Goal: Transaction & Acquisition: Purchase product/service

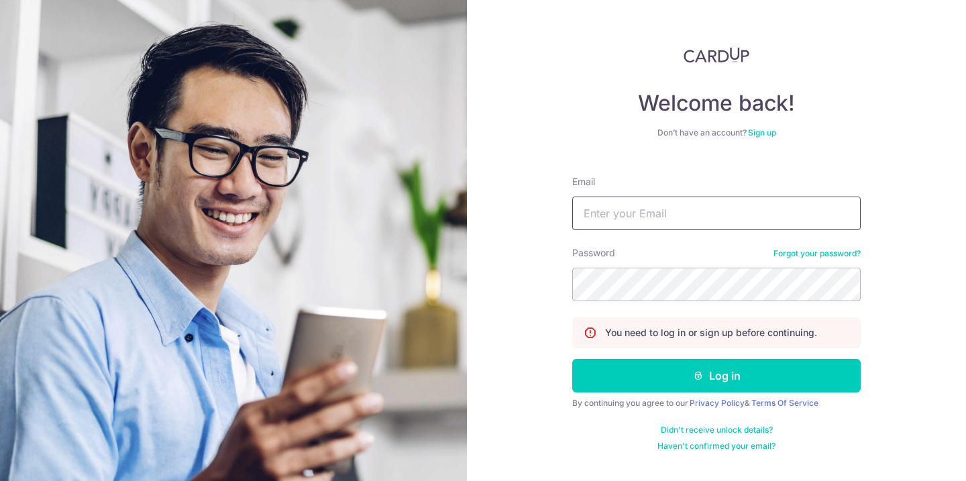
click at [639, 203] on input "Email" at bounding box center [716, 214] width 289 height 34
type input "linetteeetan@gmail.com"
click at [572, 359] on button "Log in" at bounding box center [716, 376] width 289 height 34
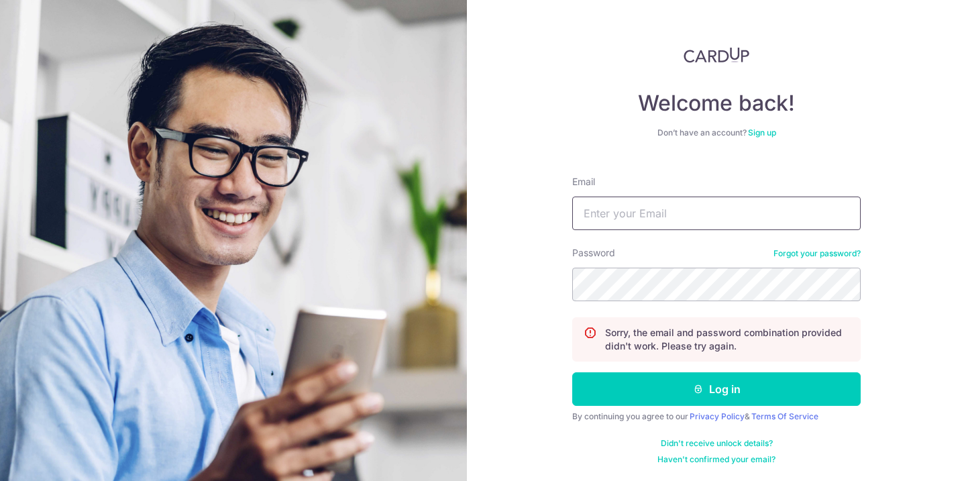
click at [775, 214] on input "Email" at bounding box center [716, 214] width 289 height 34
type input "linetteeetan@gmail.com"
click at [572, 372] on button "Log in" at bounding box center [716, 389] width 289 height 34
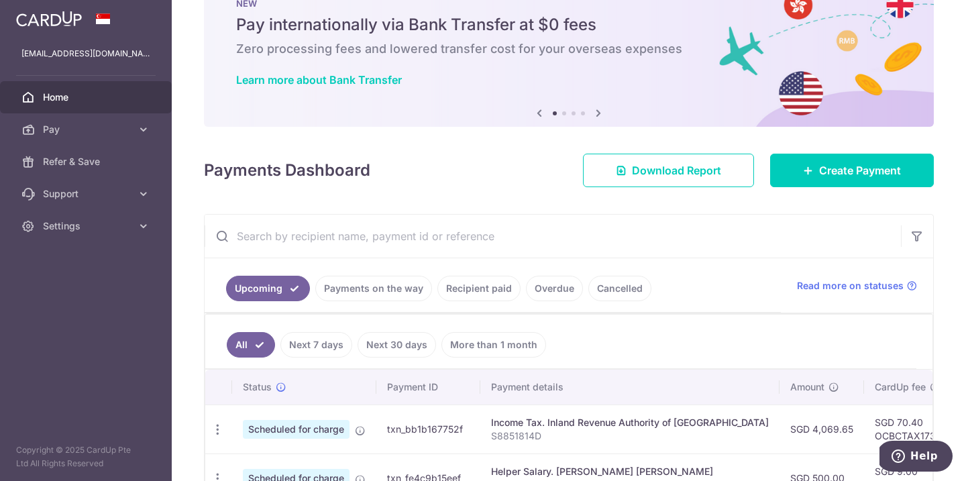
scroll to position [72, 0]
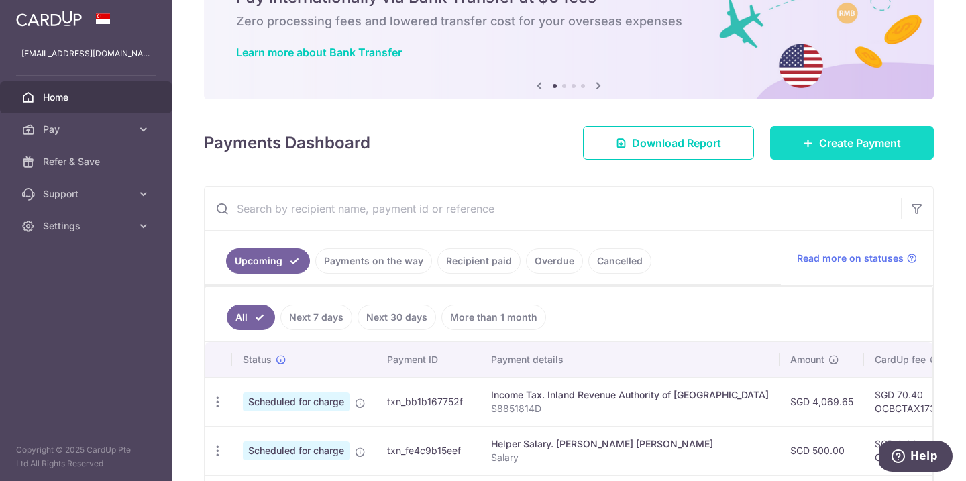
click at [884, 143] on body "linetteeetan@gmail.com Home Pay Payments Recipients Cards Refer & Save Support …" at bounding box center [483, 240] width 966 height 481
click at [820, 141] on span "Create Payment" at bounding box center [860, 143] width 82 height 16
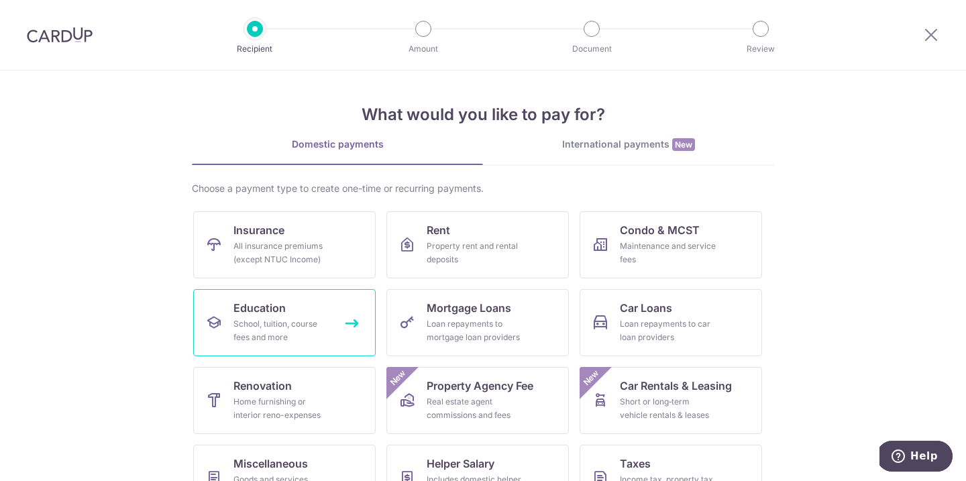
click at [314, 307] on link "Education School, tuition, course fees and more" at bounding box center [284, 322] width 183 height 67
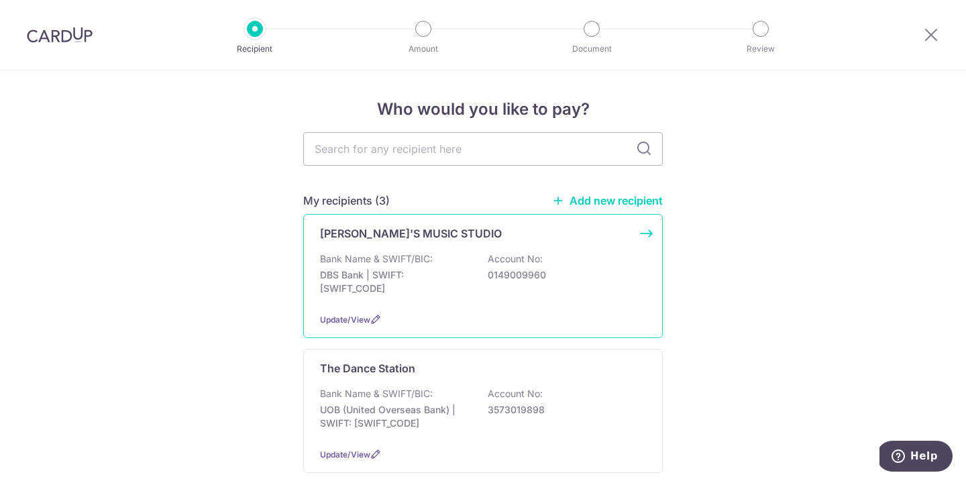
click at [380, 236] on p "[PERSON_NAME]'S MUSIC STUDIO" at bounding box center [411, 233] width 182 height 16
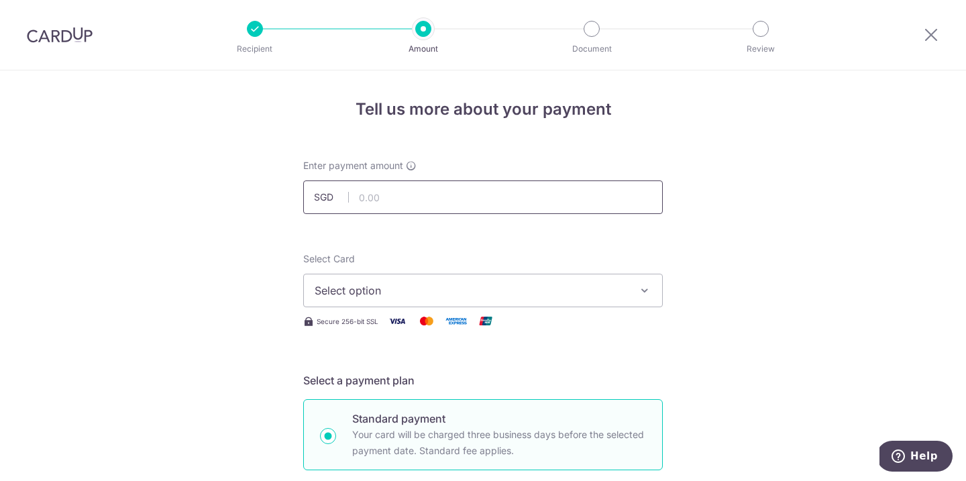
click at [372, 188] on input "text" at bounding box center [483, 198] width 360 height 34
type input "2,154.50"
click at [418, 300] on button "Select option" at bounding box center [483, 291] width 360 height 34
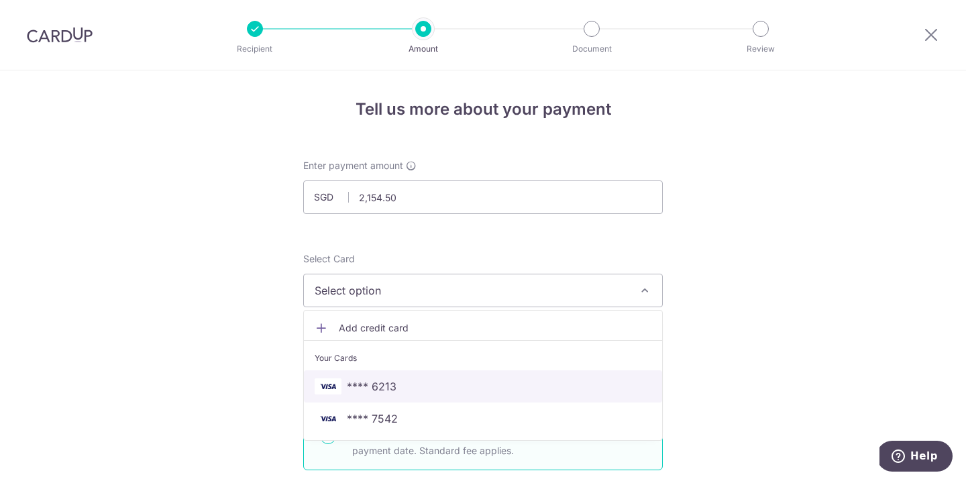
click at [372, 397] on link "**** 6213" at bounding box center [483, 386] width 358 height 32
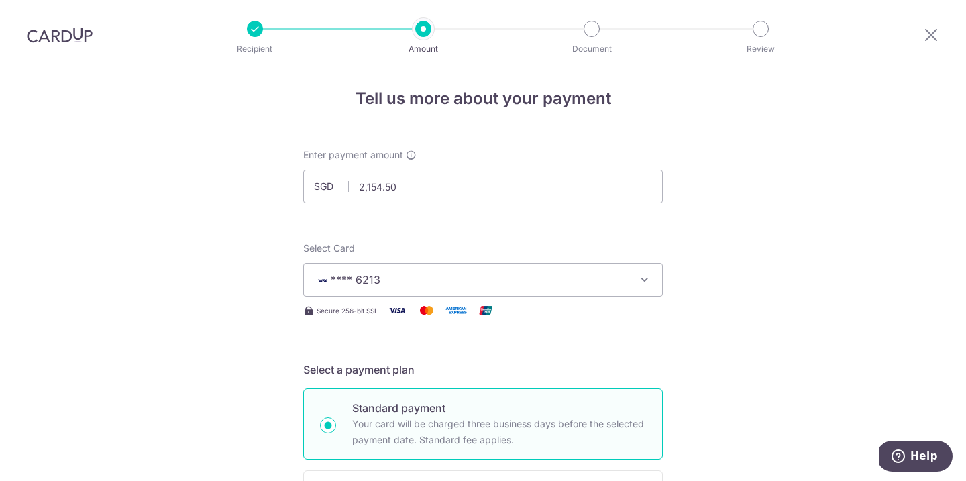
scroll to position [20, 0]
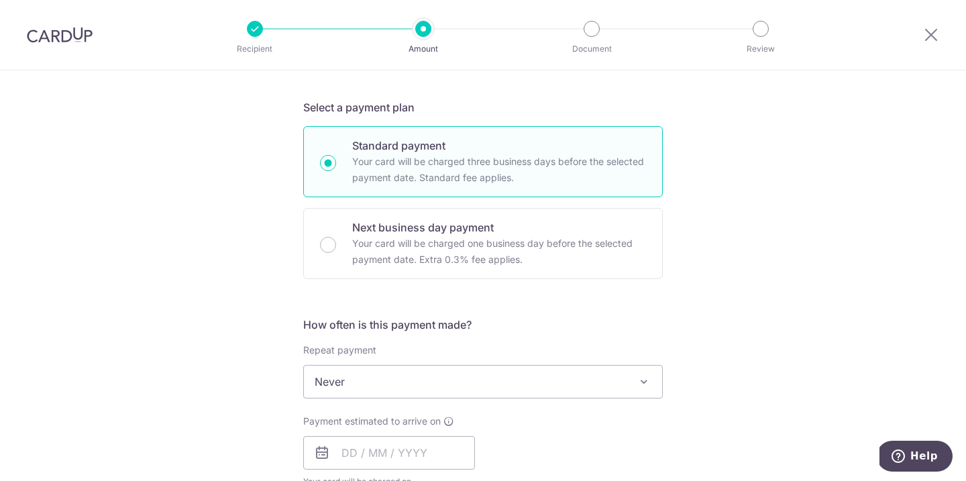
scroll to position [350, 0]
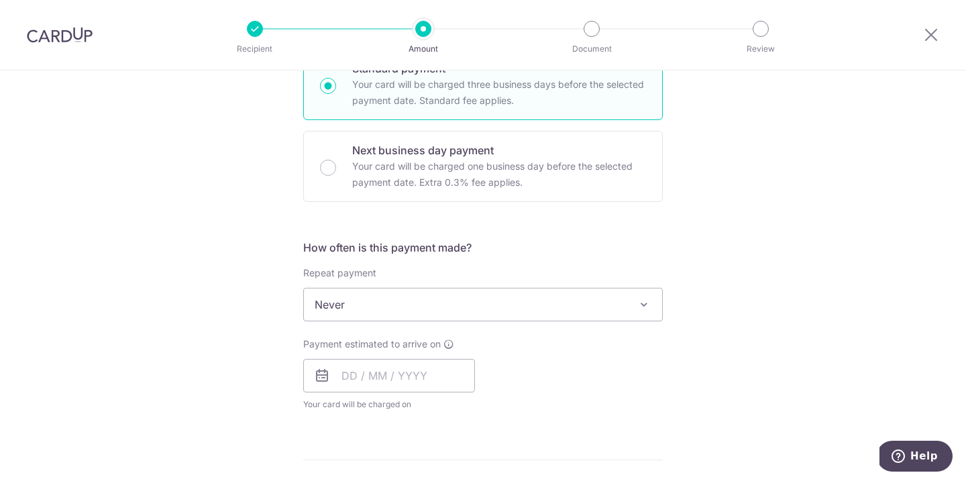
click at [546, 308] on span "Never" at bounding box center [483, 305] width 358 height 32
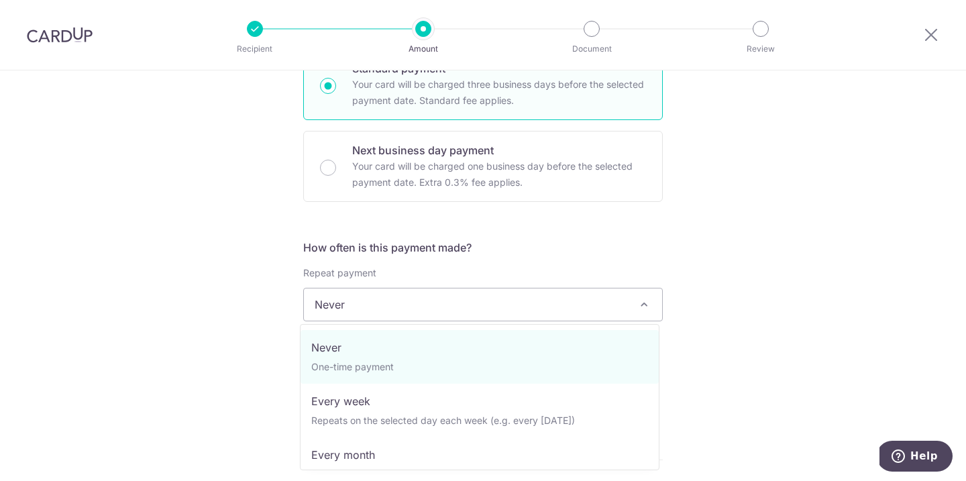
click at [533, 309] on span "Never" at bounding box center [483, 305] width 358 height 32
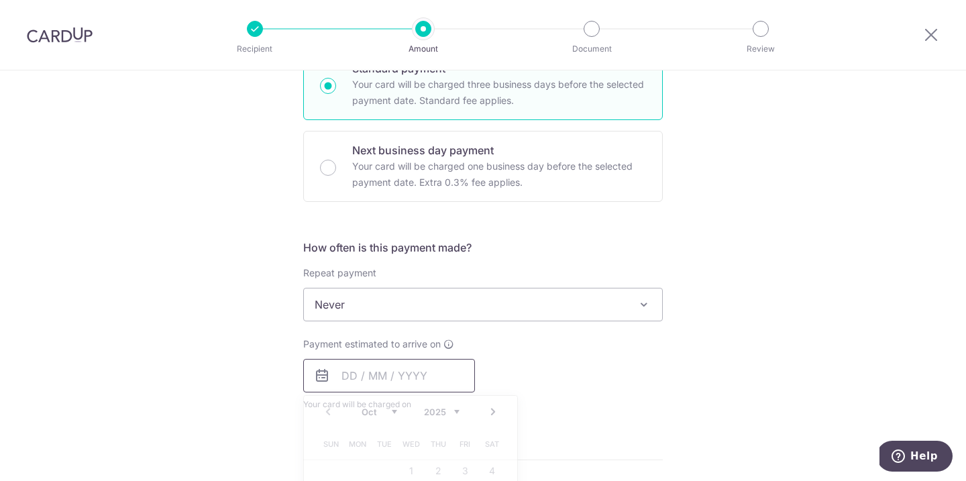
click at [452, 363] on input "text" at bounding box center [389, 376] width 172 height 34
click at [404, 379] on input "text" at bounding box center [389, 376] width 172 height 34
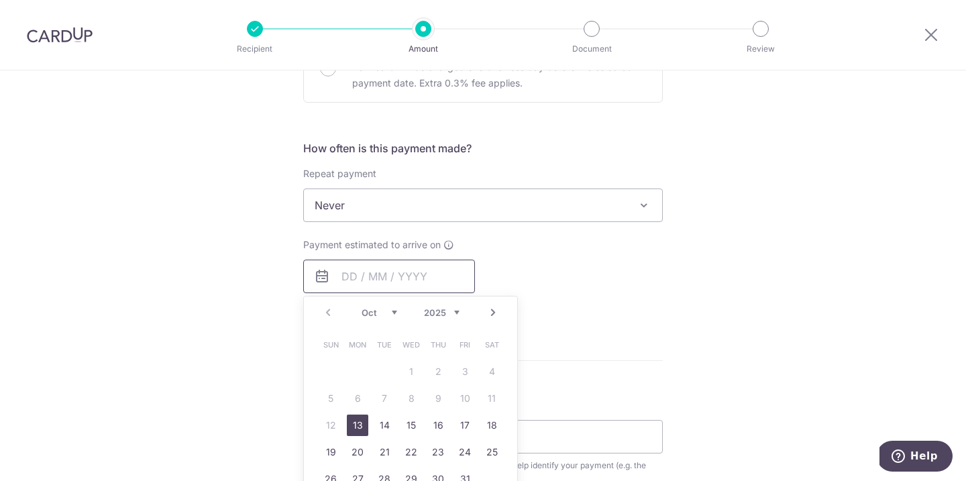
scroll to position [604, 0]
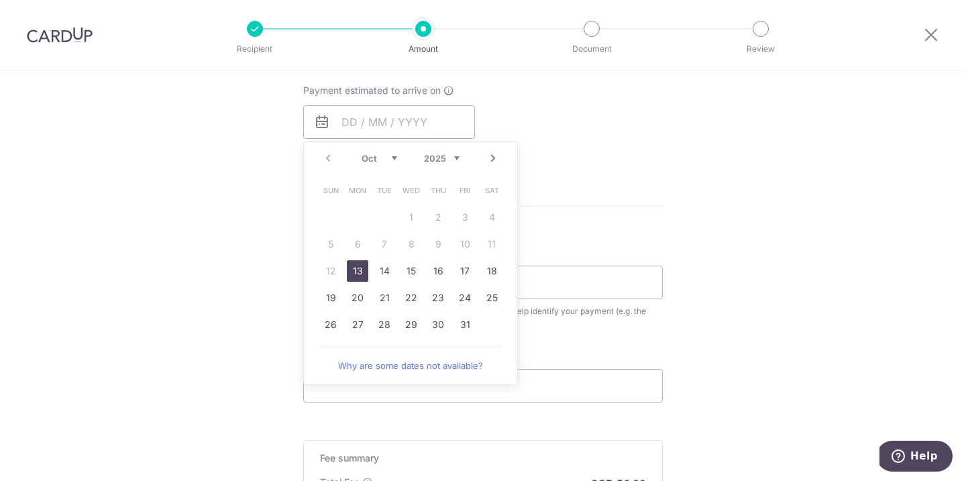
click at [354, 274] on link "13" at bounding box center [357, 270] width 21 height 21
type input "[DATE]"
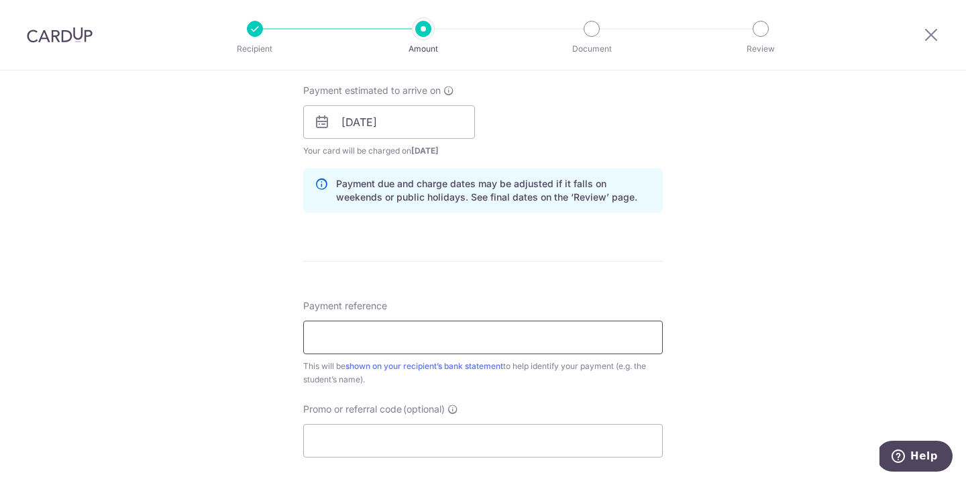
click at [601, 329] on input "Payment reference" at bounding box center [483, 338] width 360 height 34
click at [403, 334] on input "Payment reference" at bounding box center [483, 338] width 360 height 34
type input "Abi [PERSON_NAME] [PERSON_NAME] 2025 T4"
click at [784, 316] on div "Tell us more about your payment Enter payment amount SGD 2,154.50 2154.50 Selec…" at bounding box center [483, 101] width 966 height 1269
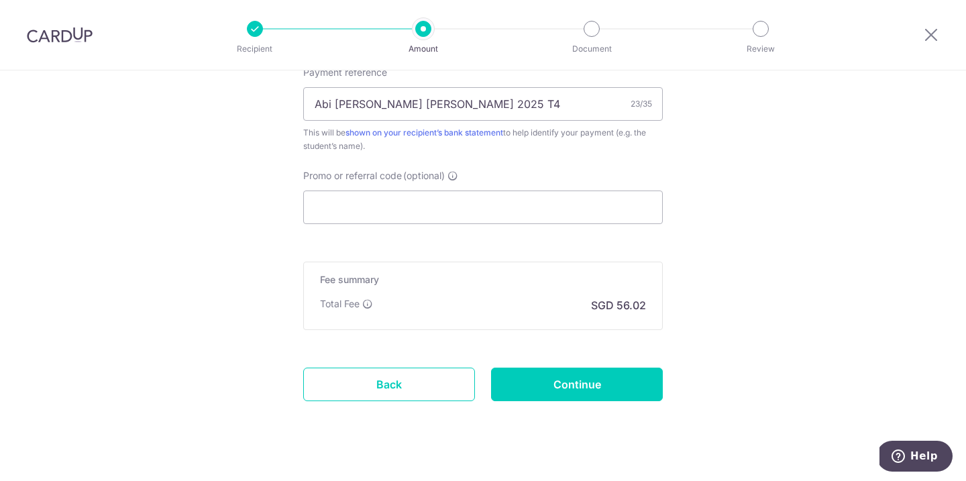
scroll to position [837, 0]
click at [507, 197] on input "Promo or referral code (optional)" at bounding box center [483, 208] width 360 height 34
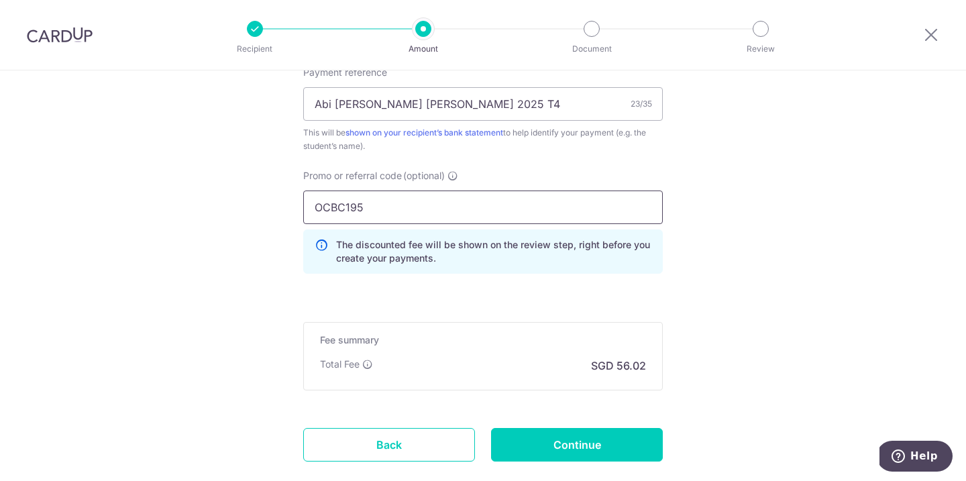
type input "OCBC195"
click at [627, 452] on input "Continue" at bounding box center [577, 445] width 172 height 34
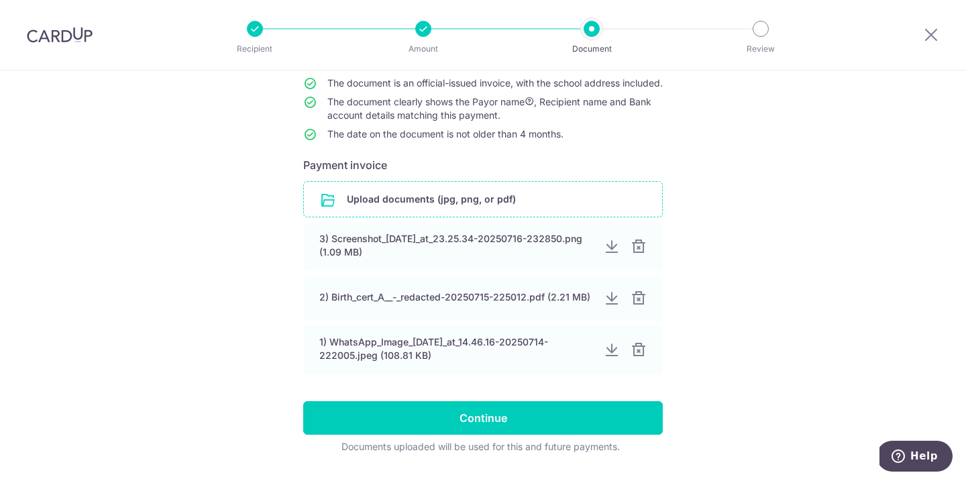
scroll to position [176, 0]
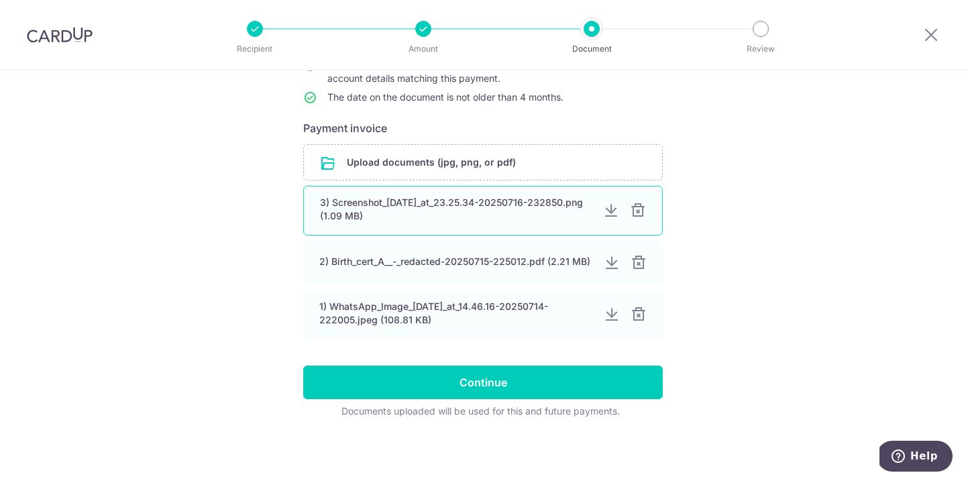
click at [454, 207] on div "3) Screenshot_[DATE]_at_23.25.34-20250716-232850.png (1.09 MB)" at bounding box center [456, 209] width 272 height 27
click at [495, 191] on div "3) Screenshot_[DATE]_at_23.25.34-20250716-232850.png (1.09 MB)" at bounding box center [483, 211] width 360 height 50
click at [604, 213] on div at bounding box center [611, 211] width 16 height 16
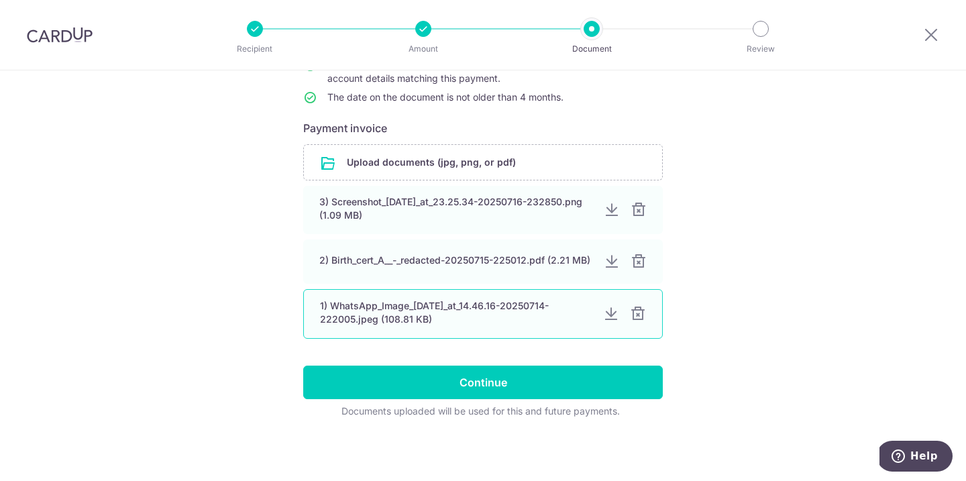
click at [406, 326] on div "1) WhatsApp_Image_[DATE]_at_14.46.16-20250714-222005.jpeg (108.81 KB)" at bounding box center [456, 312] width 272 height 27
click at [603, 319] on div at bounding box center [611, 314] width 16 height 16
click at [637, 315] on div at bounding box center [638, 314] width 16 height 16
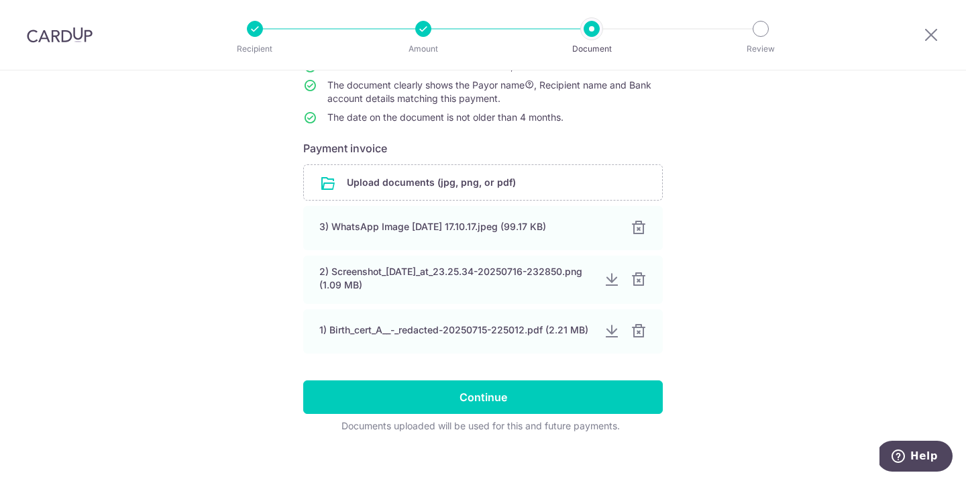
scroll to position [144, 0]
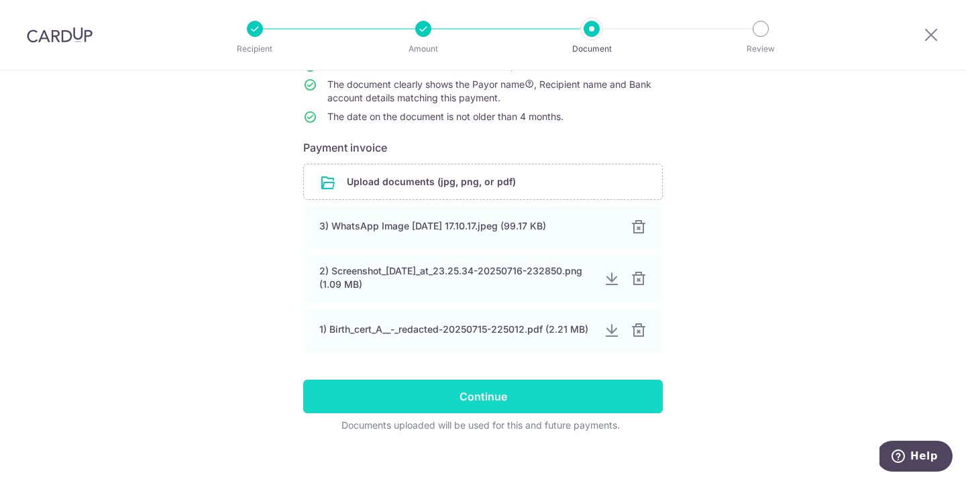
click at [468, 407] on input "Continue" at bounding box center [483, 397] width 360 height 34
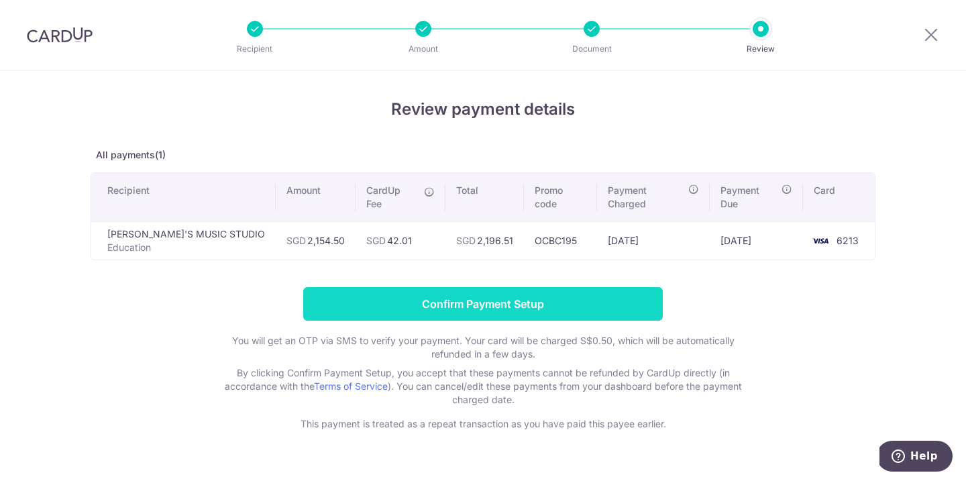
click at [578, 291] on input "Confirm Payment Setup" at bounding box center [483, 304] width 360 height 34
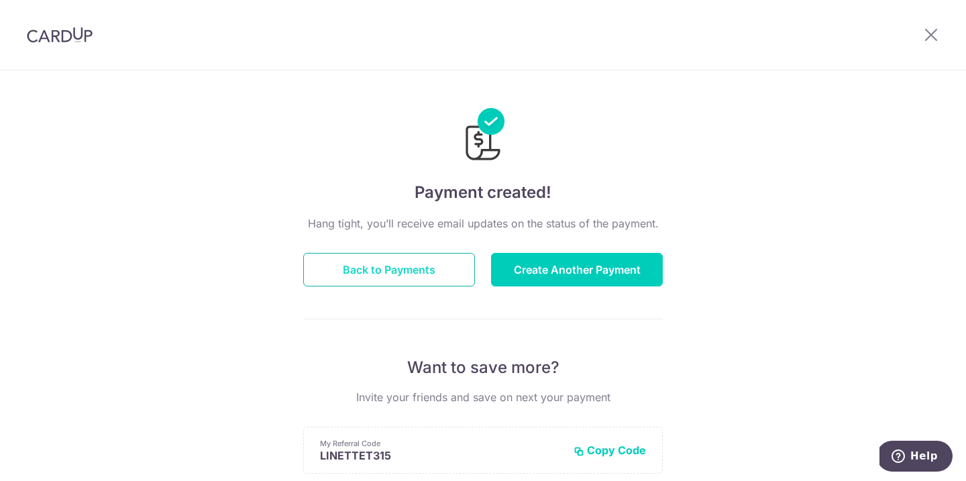
click at [386, 274] on button "Back to Payments" at bounding box center [389, 270] width 172 height 34
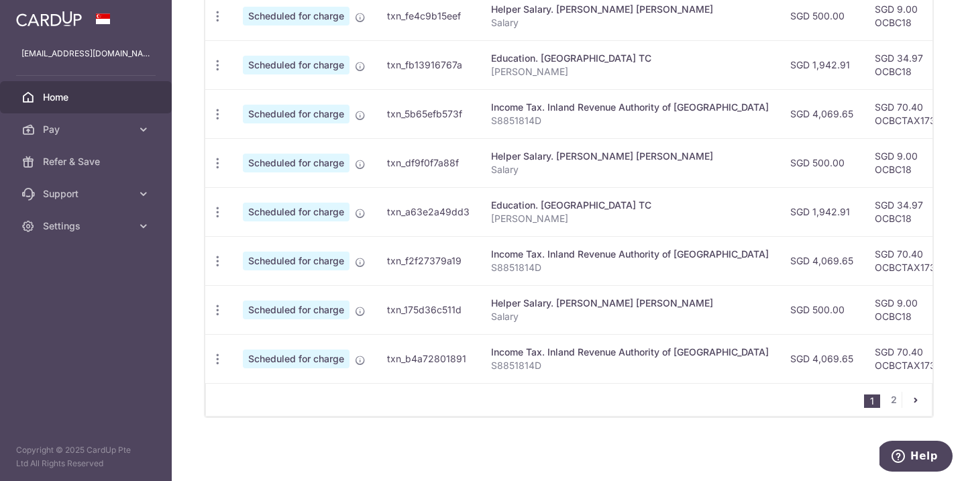
scroll to position [285, 0]
